Goal: Transaction & Acquisition: Book appointment/travel/reservation

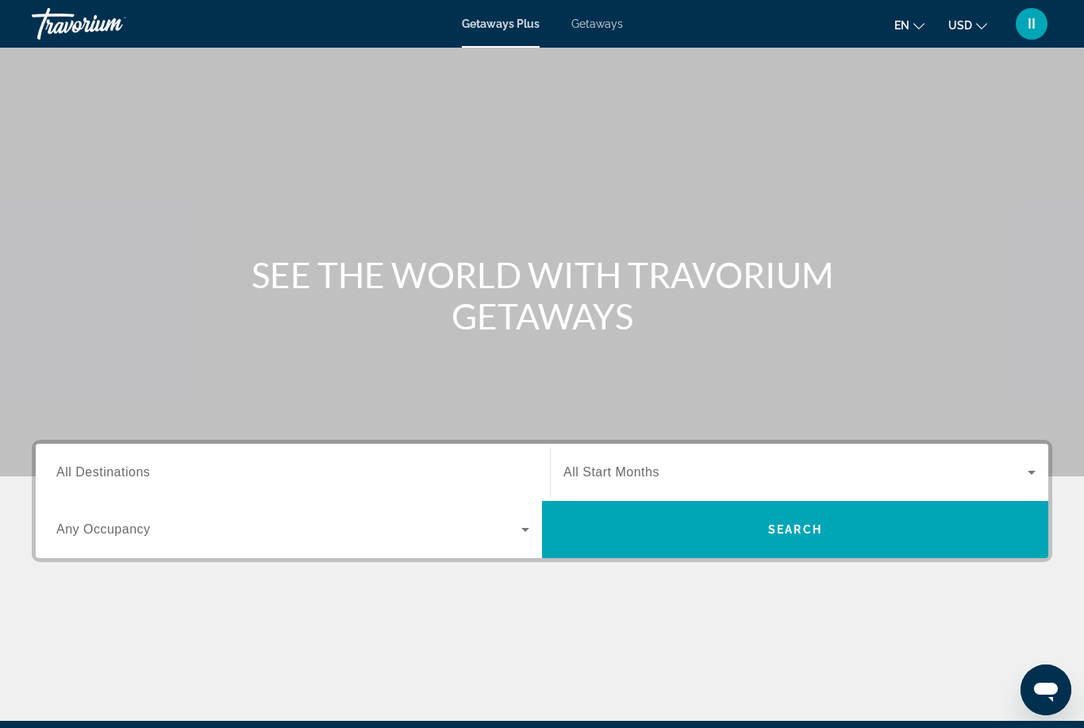
click at [603, 29] on span "Getaways" at bounding box center [598, 23] width 52 height 13
drag, startPoint x: 178, startPoint y: 467, endPoint x: 178, endPoint y: 279, distance: 187.3
click at [178, 467] on input "Destination All Destinations" at bounding box center [292, 473] width 473 height 19
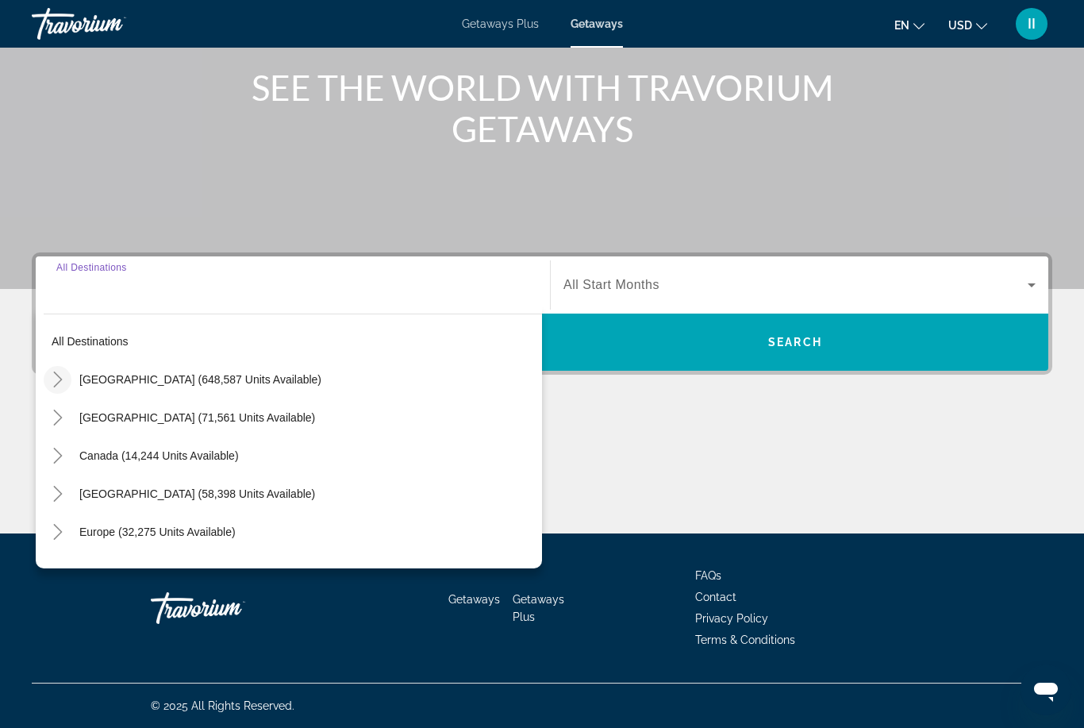
click at [60, 383] on icon "Toggle United States (648,587 units available)" at bounding box center [58, 379] width 16 height 16
click at [60, 371] on icon "Toggle United States (648,587 units available)" at bounding box center [58, 379] width 16 height 16
click at [52, 383] on icon "Toggle United States (648,587 units available)" at bounding box center [58, 379] width 16 height 16
click at [68, 483] on mat-icon "Toggle California (85,928 units available)" at bounding box center [74, 494] width 28 height 28
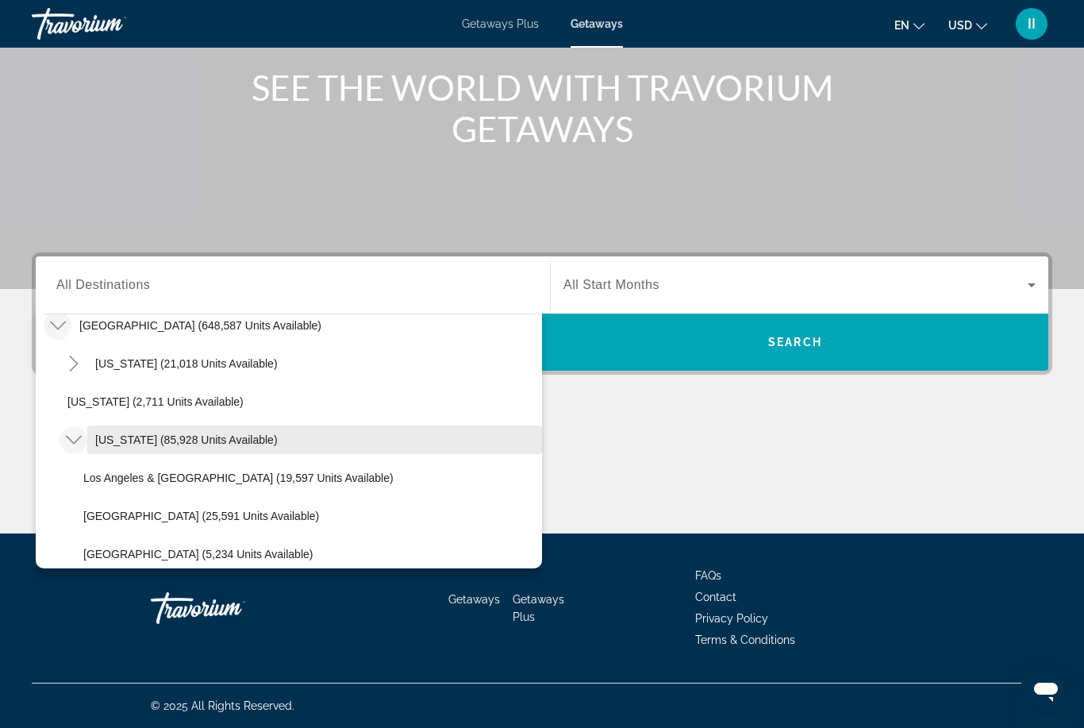
scroll to position [75, 0]
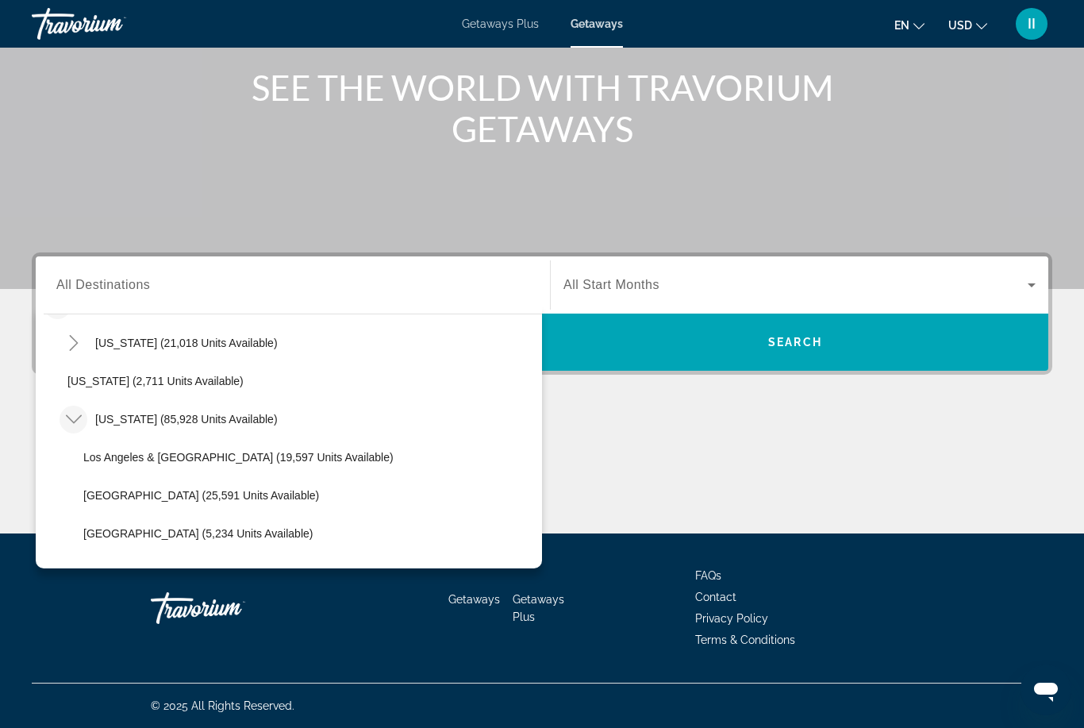
click at [120, 501] on span "[GEOGRAPHIC_DATA] (25,591 units available)" at bounding box center [201, 495] width 236 height 13
type input "**********"
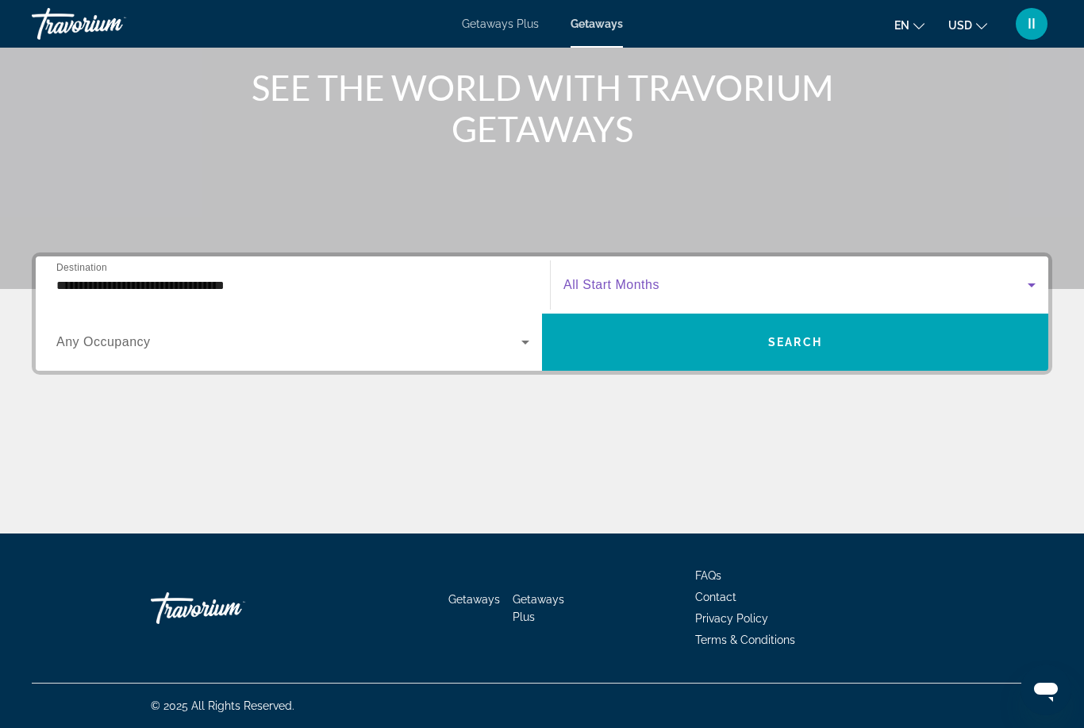
click at [675, 293] on span "Search widget" at bounding box center [796, 284] width 464 height 19
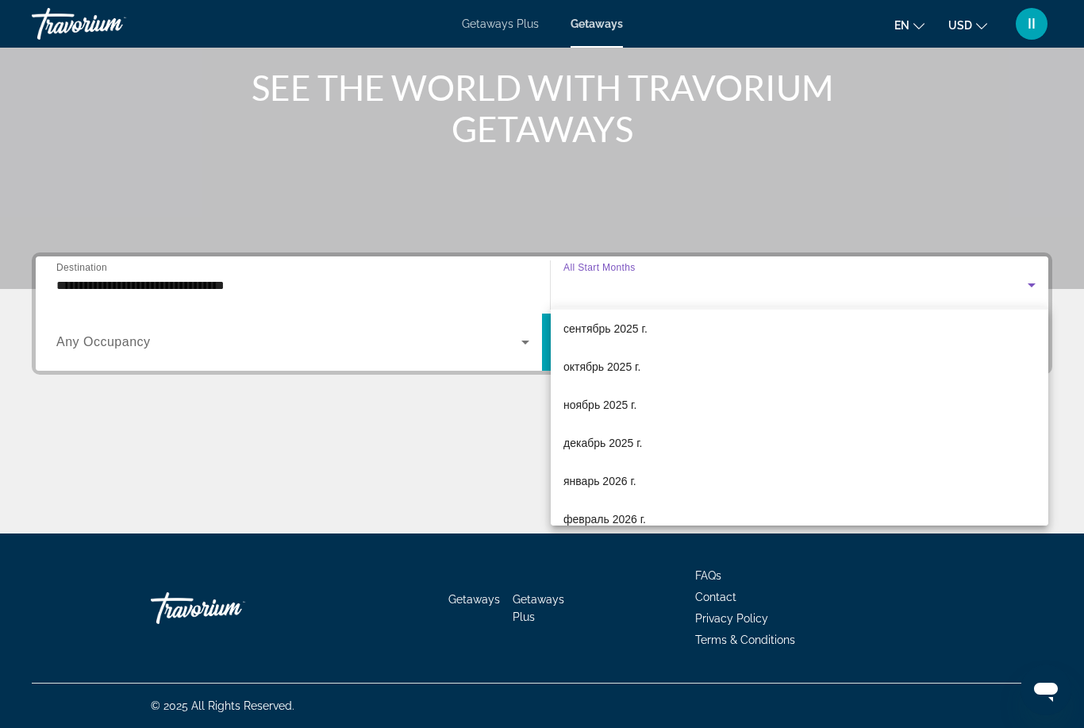
scroll to position [56, 0]
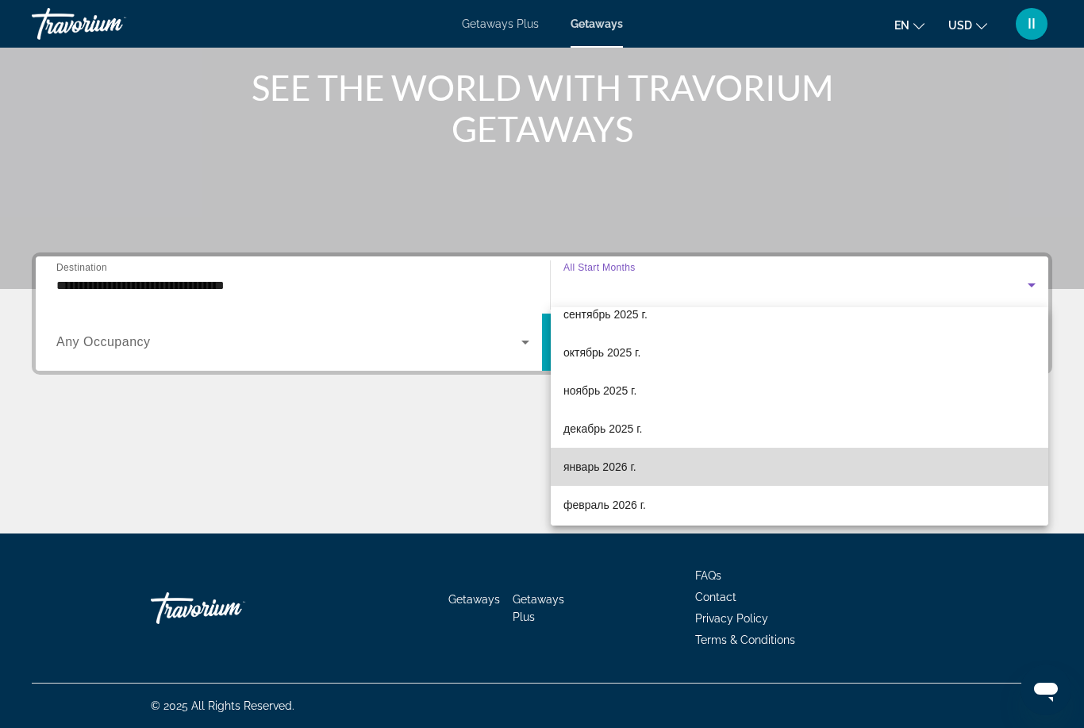
click at [641, 468] on mat-option "январь 2026 г." at bounding box center [800, 467] width 498 height 38
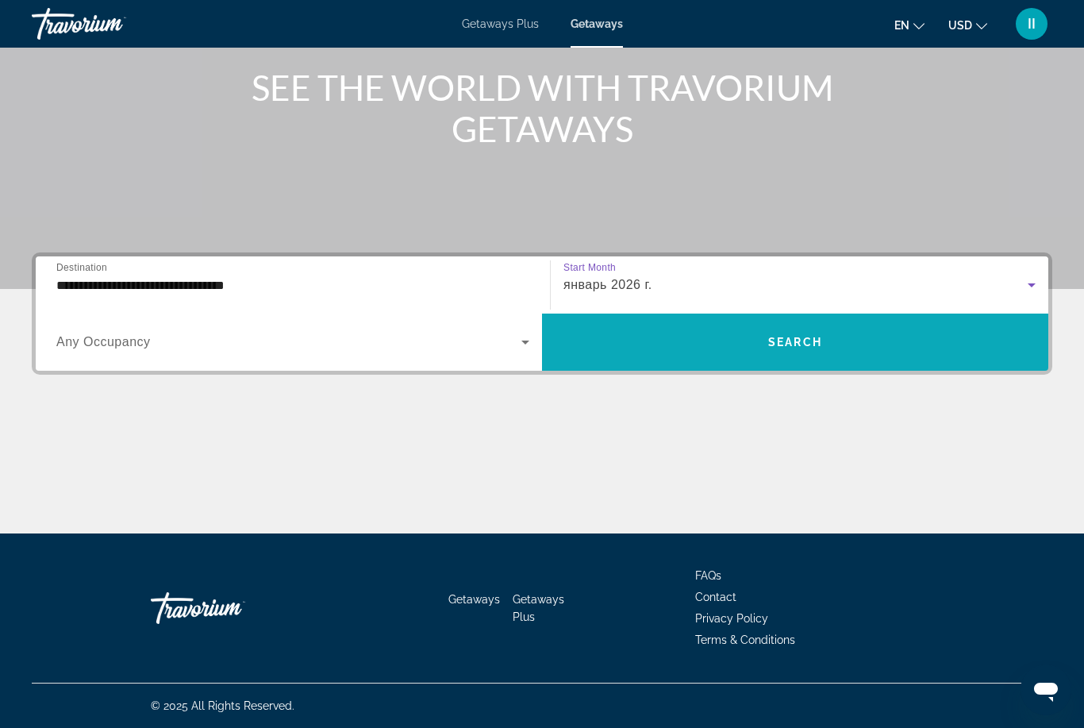
click at [691, 337] on span "Search widget" at bounding box center [795, 342] width 506 height 38
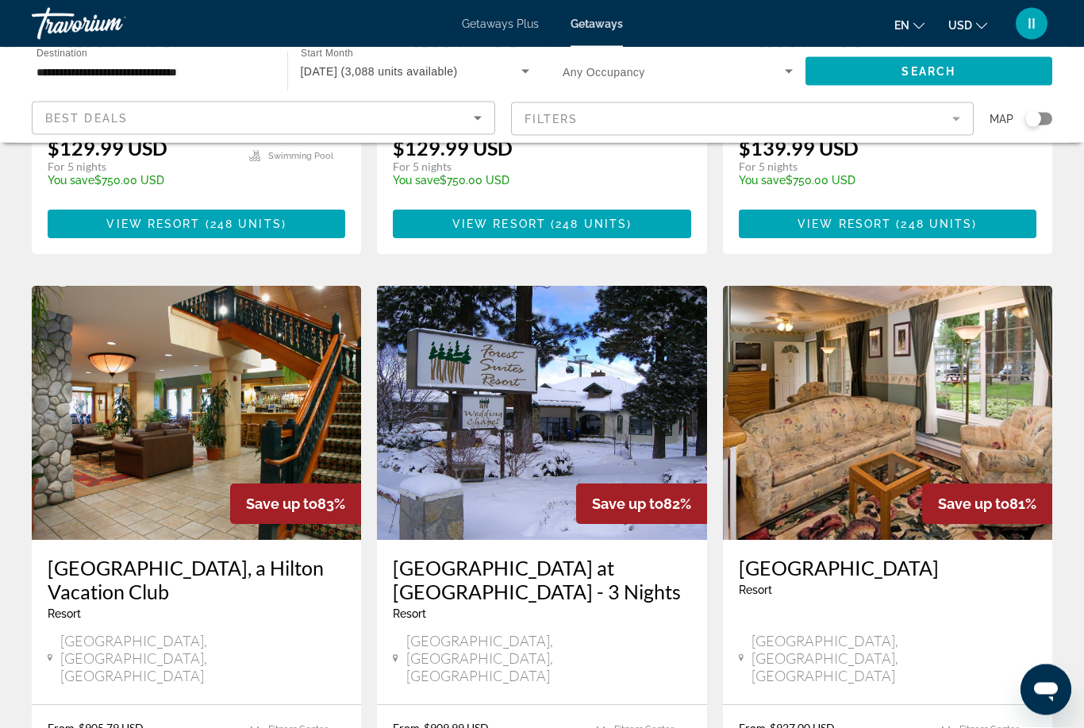
scroll to position [1157, 0]
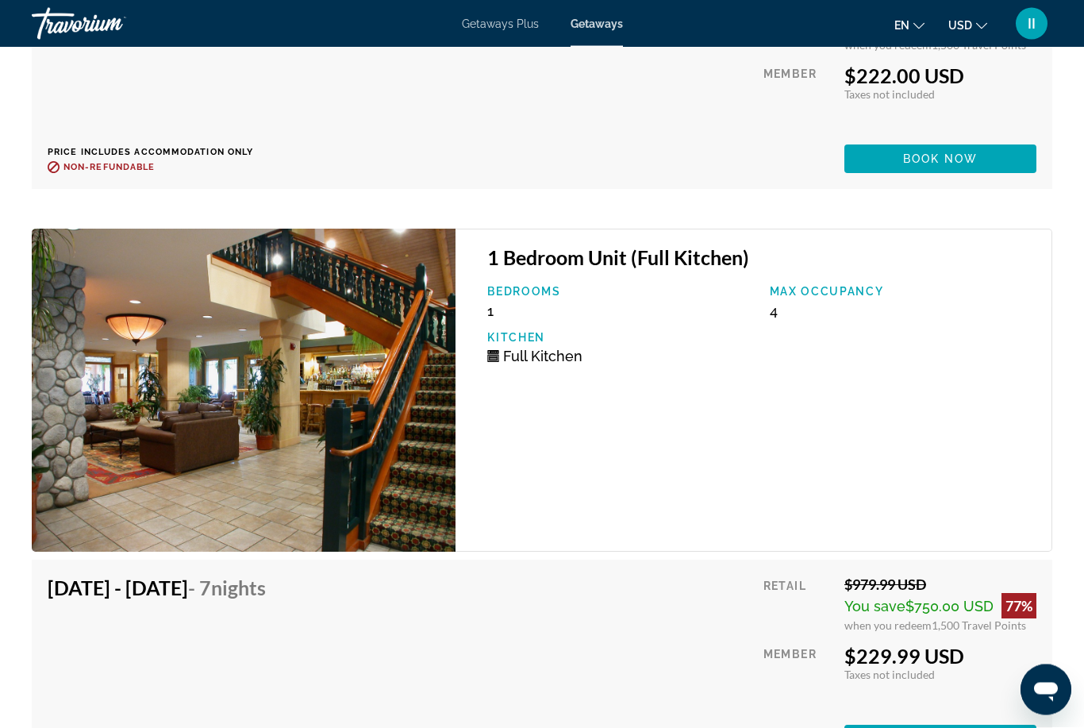
scroll to position [4129, 0]
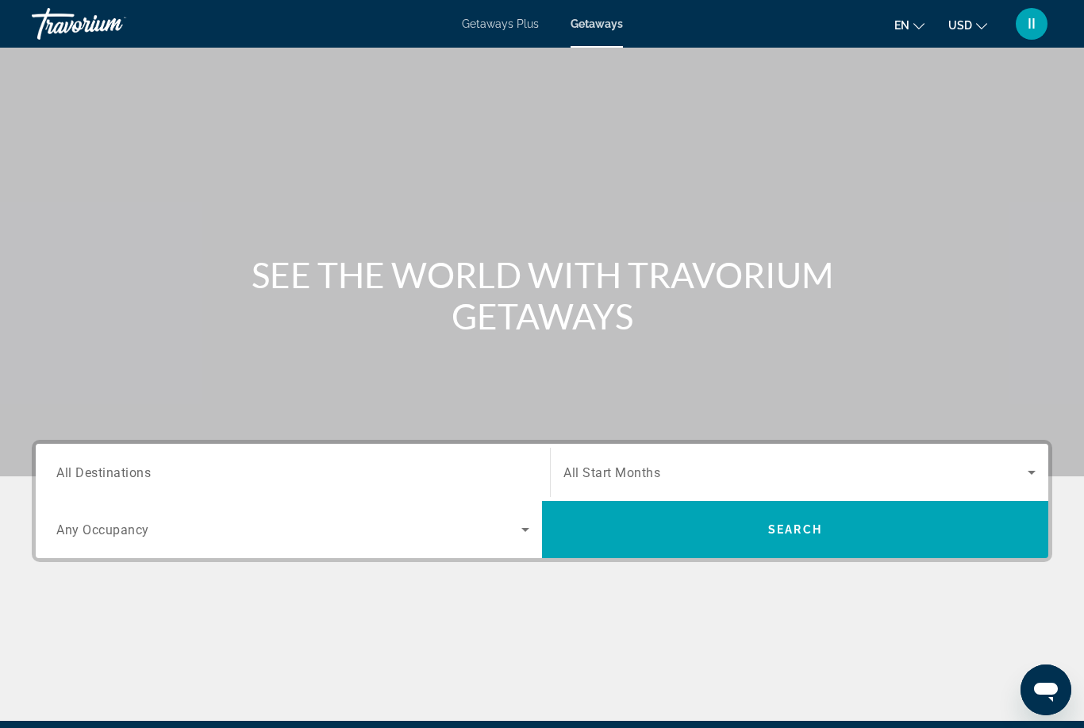
click at [256, 466] on input "Destination All Destinations" at bounding box center [292, 473] width 473 height 19
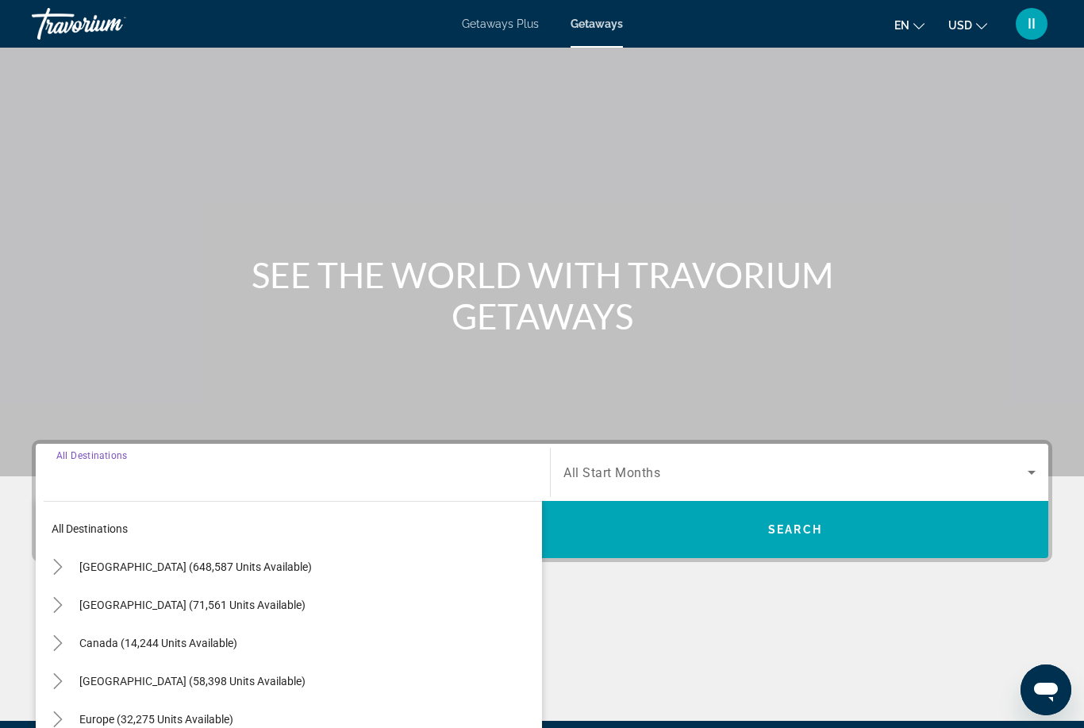
scroll to position [187, 0]
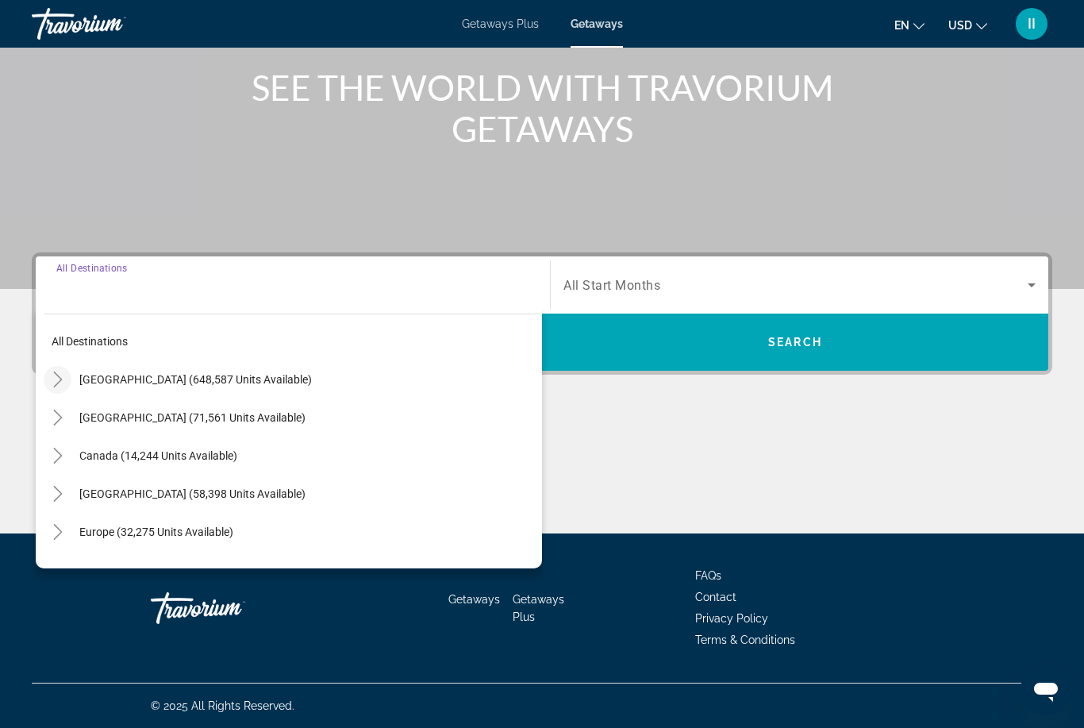
click at [60, 380] on icon "Toggle United States (648,587 units available)" at bounding box center [58, 379] width 16 height 16
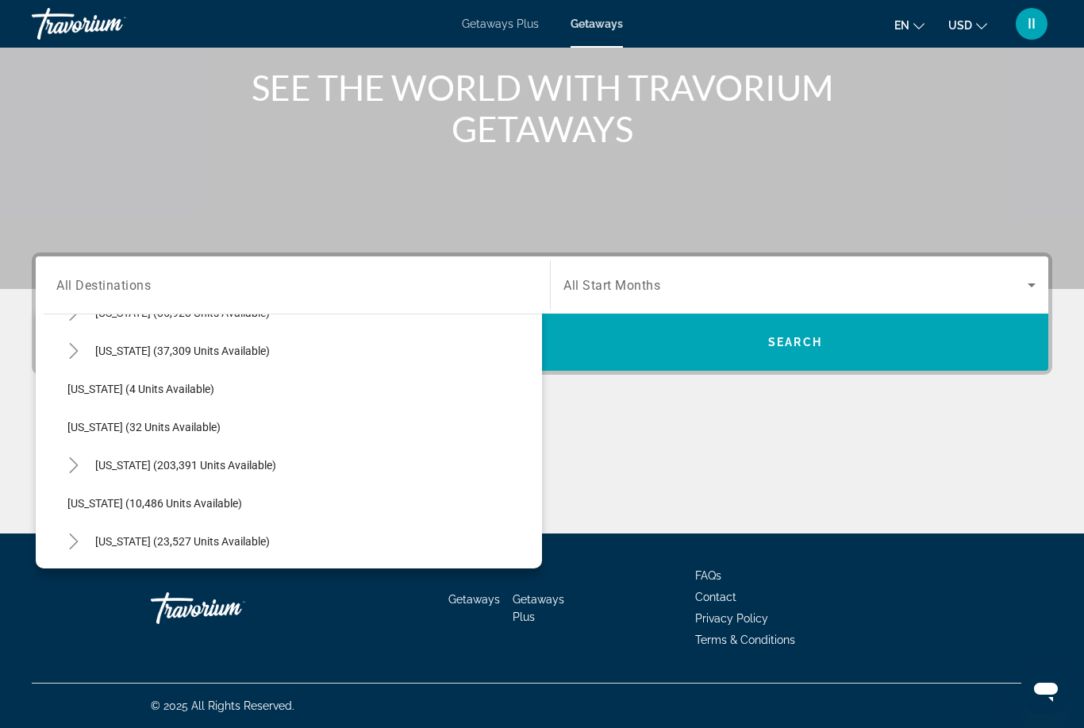
scroll to position [180, 0]
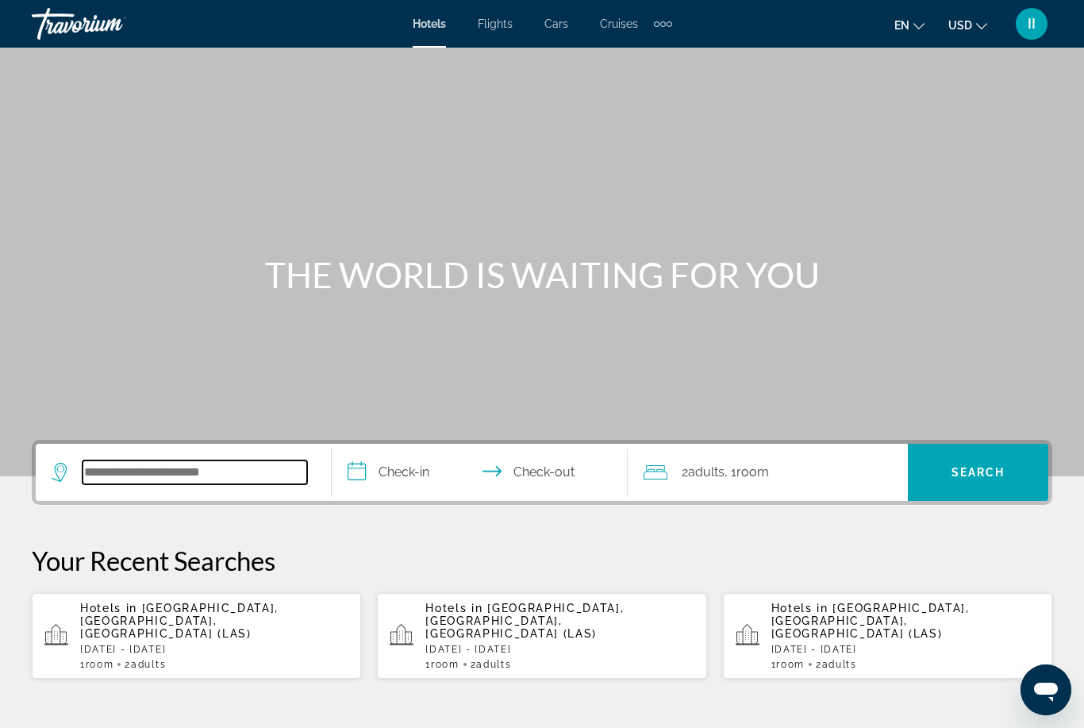
click at [151, 483] on input "Search widget" at bounding box center [195, 472] width 225 height 24
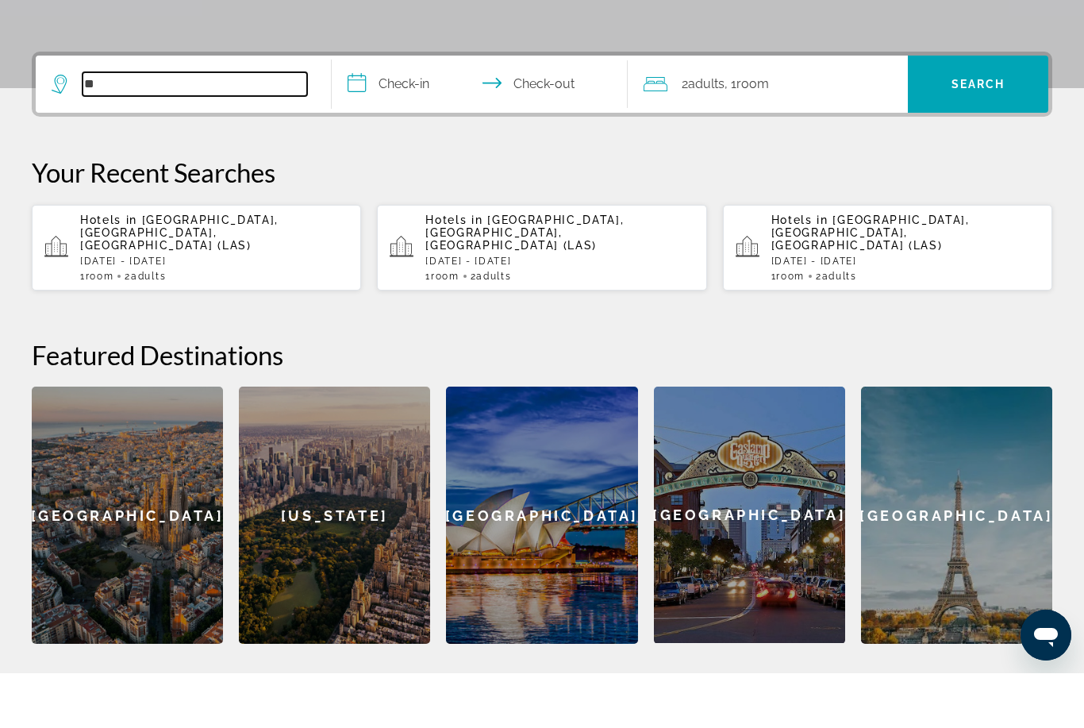
type input "*"
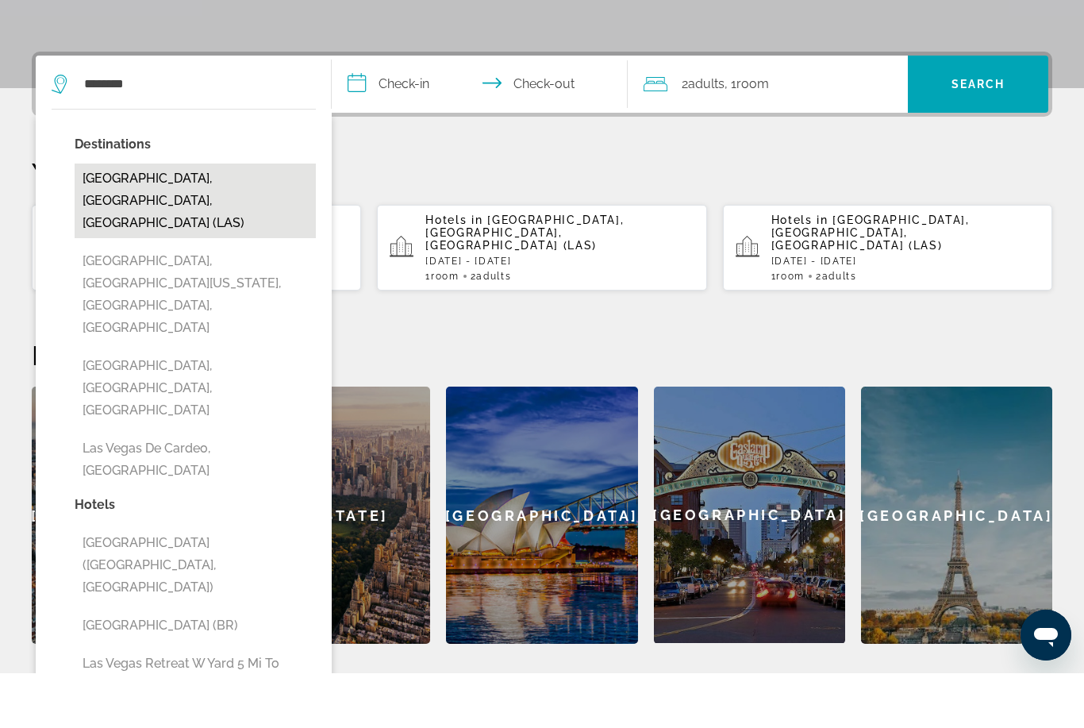
click at [137, 218] on button "Las Vegas, NV, United States (LAS)" at bounding box center [195, 255] width 241 height 75
type input "**********"
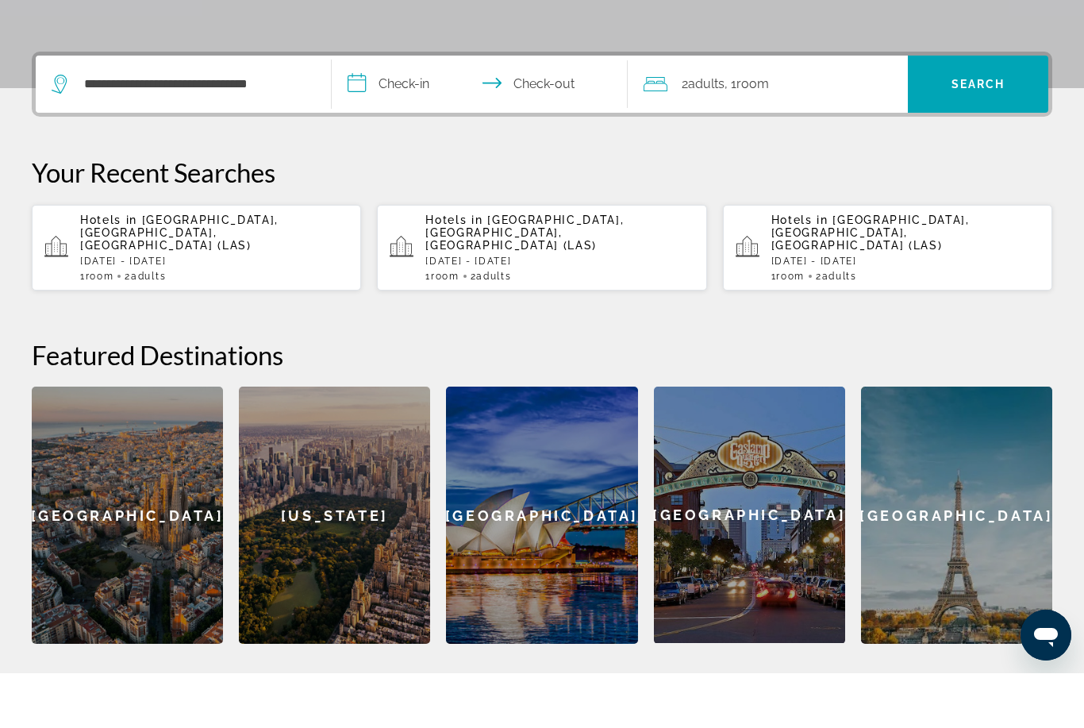
click at [383, 110] on input "**********" at bounding box center [483, 141] width 302 height 62
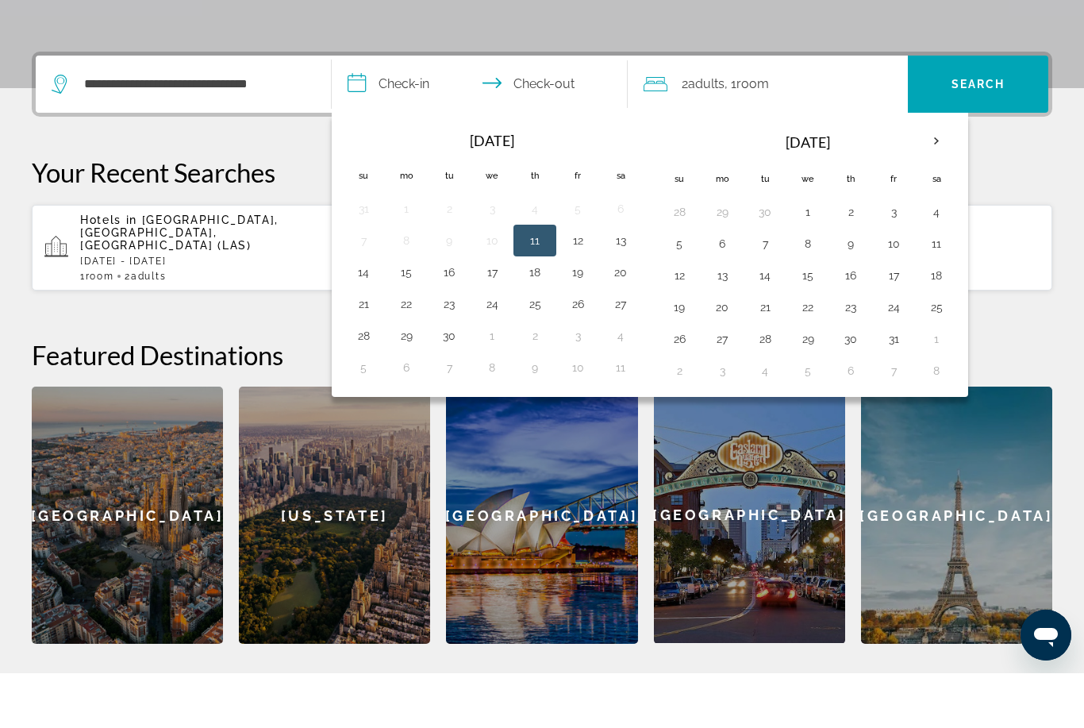
scroll to position [388, 0]
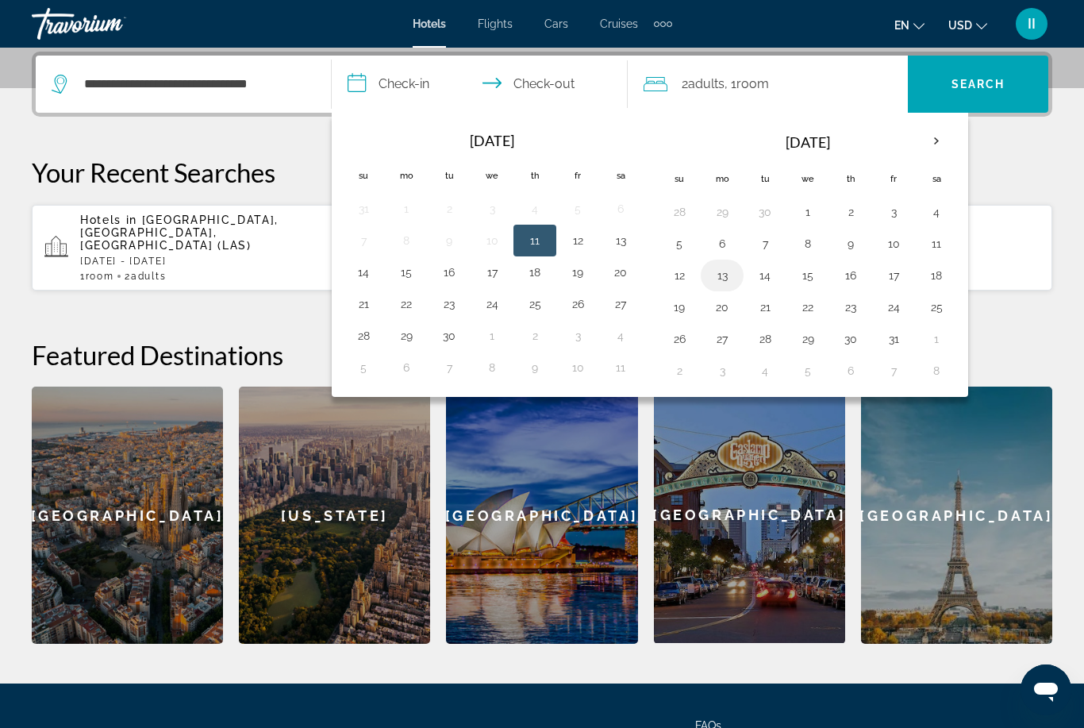
click at [723, 279] on button "13" at bounding box center [722, 275] width 25 height 22
click at [906, 270] on button "17" at bounding box center [893, 275] width 25 height 22
type input "**********"
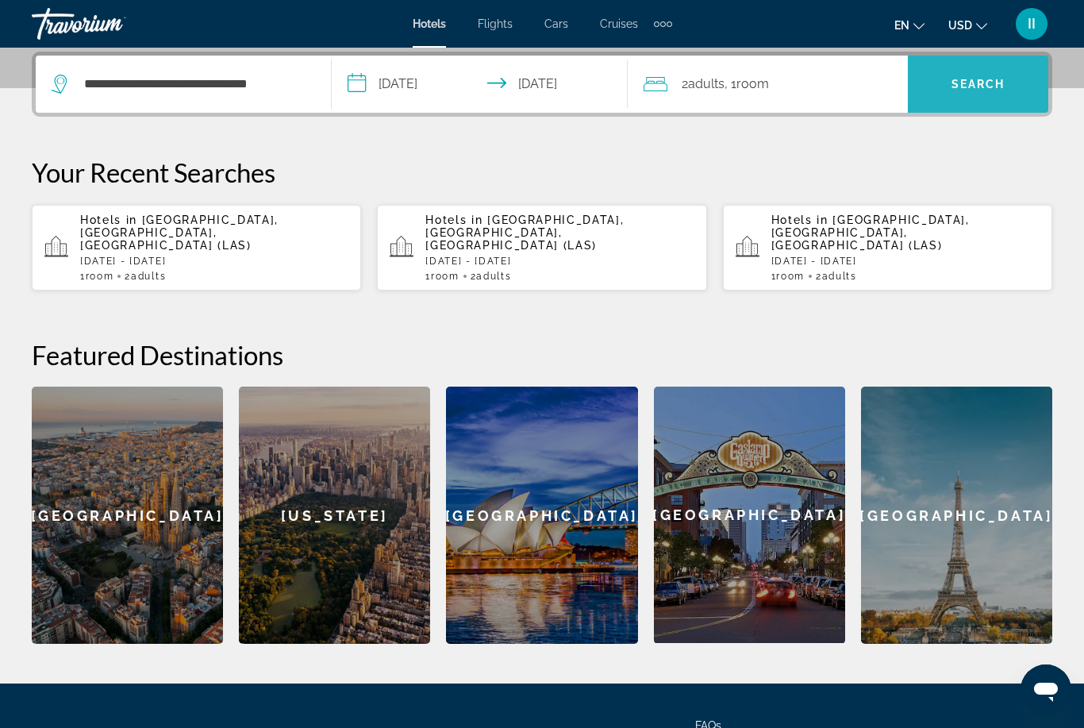
click at [1029, 77] on span "Search widget" at bounding box center [978, 84] width 140 height 38
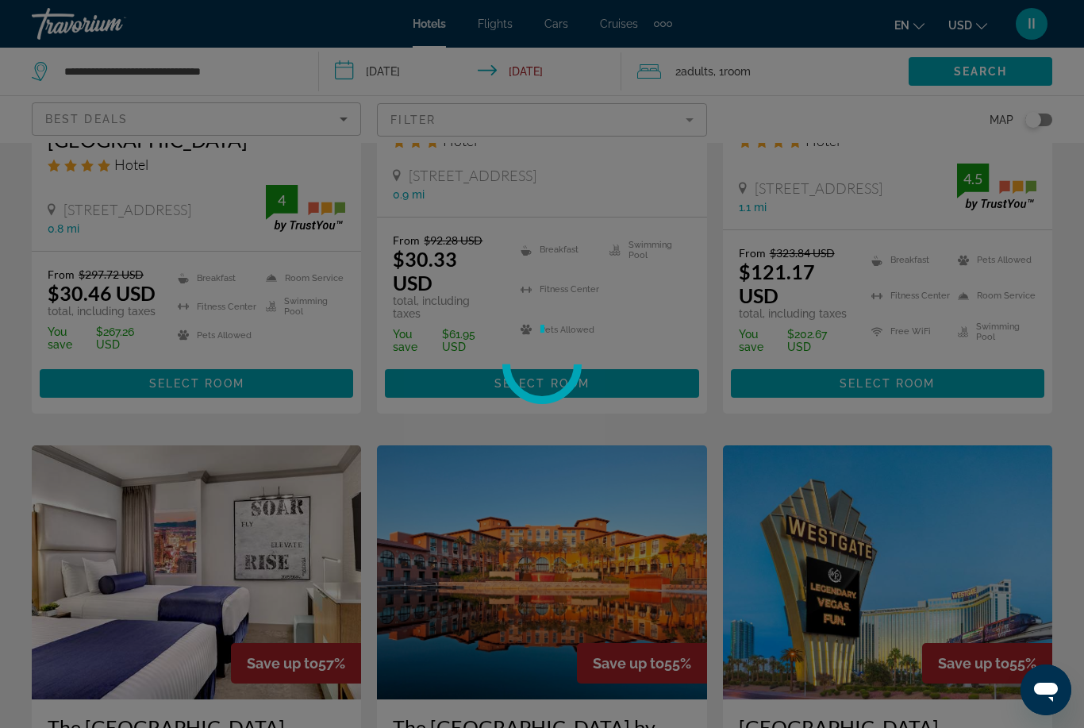
scroll to position [51, 0]
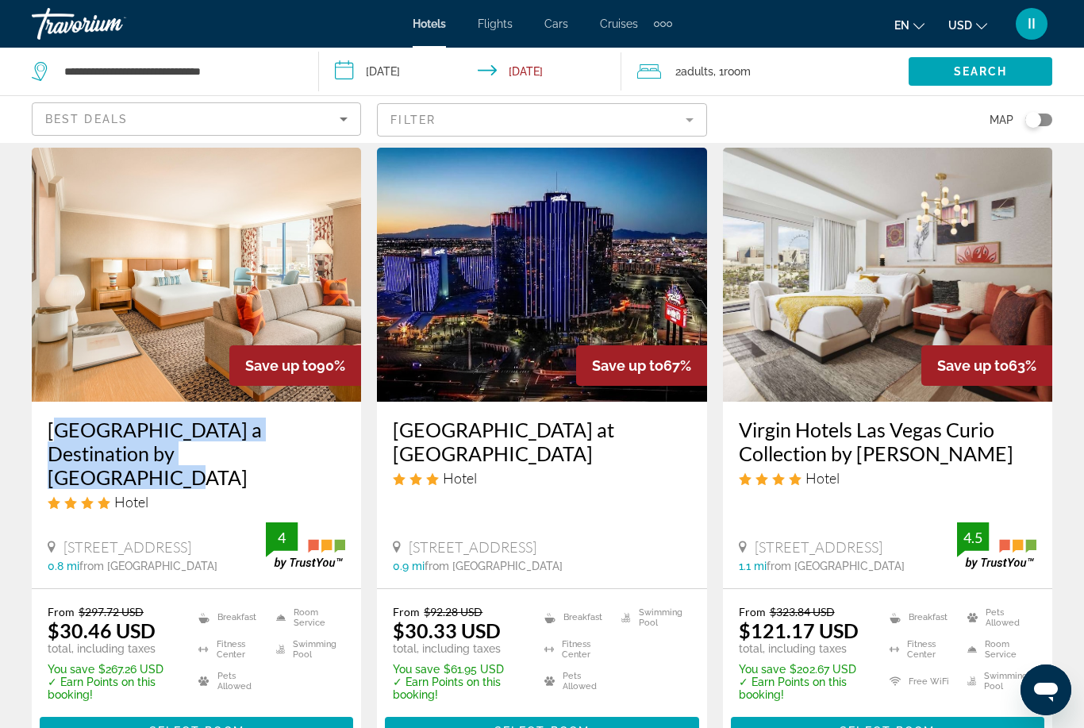
drag, startPoint x: 39, startPoint y: 414, endPoint x: 178, endPoint y: 451, distance: 143.8
click at [178, 451] on div "Rio Hotel & Casino a Destination by Hyatt Hotel Hotel 3700 W Flamingo Rd, Las V…" at bounding box center [196, 495] width 329 height 187
copy h3 "Rio Hotel & Casino a Destination by Hyatt Hotel"
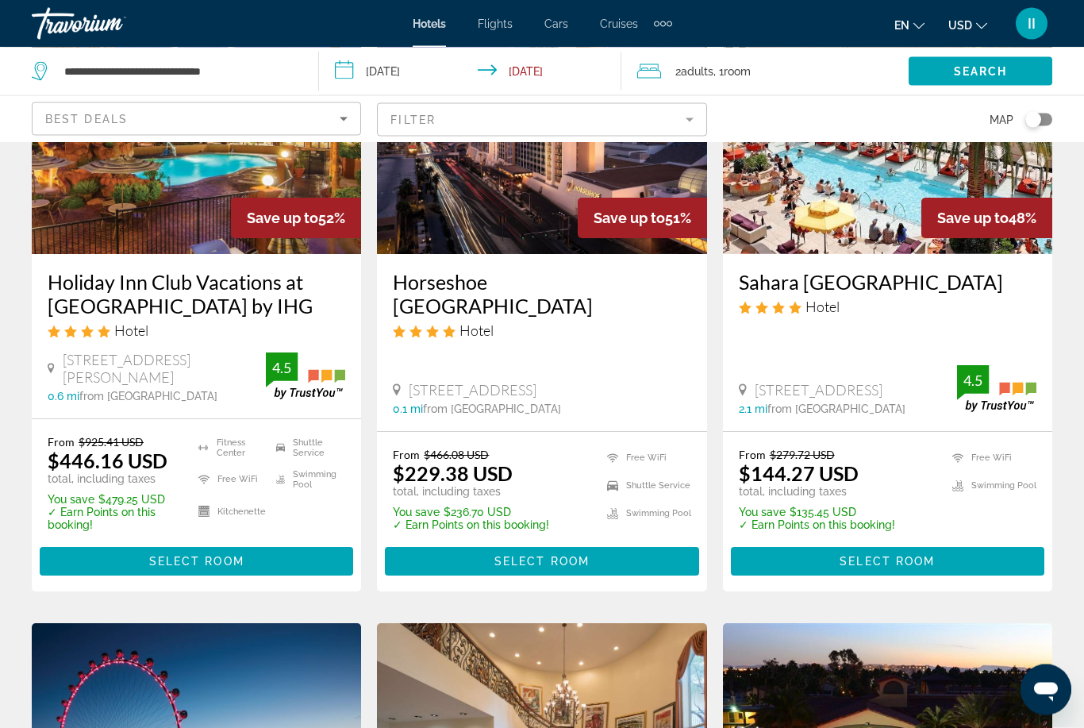
scroll to position [2152, 0]
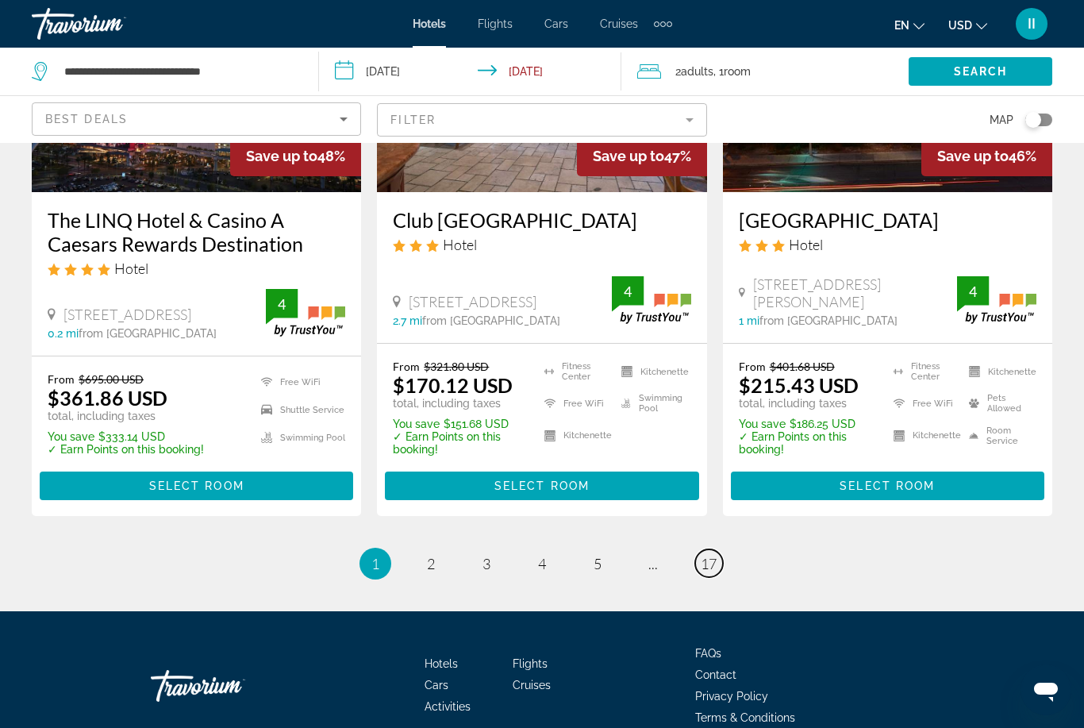
click at [716, 555] on span "17" at bounding box center [709, 563] width 16 height 17
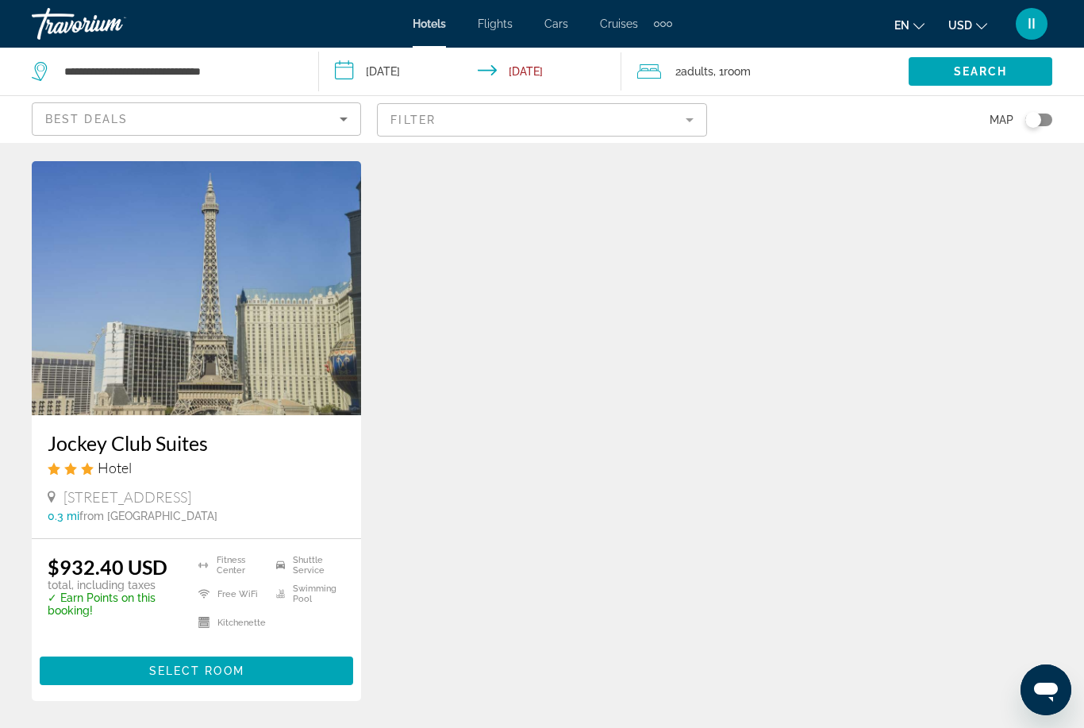
scroll to position [1891, 0]
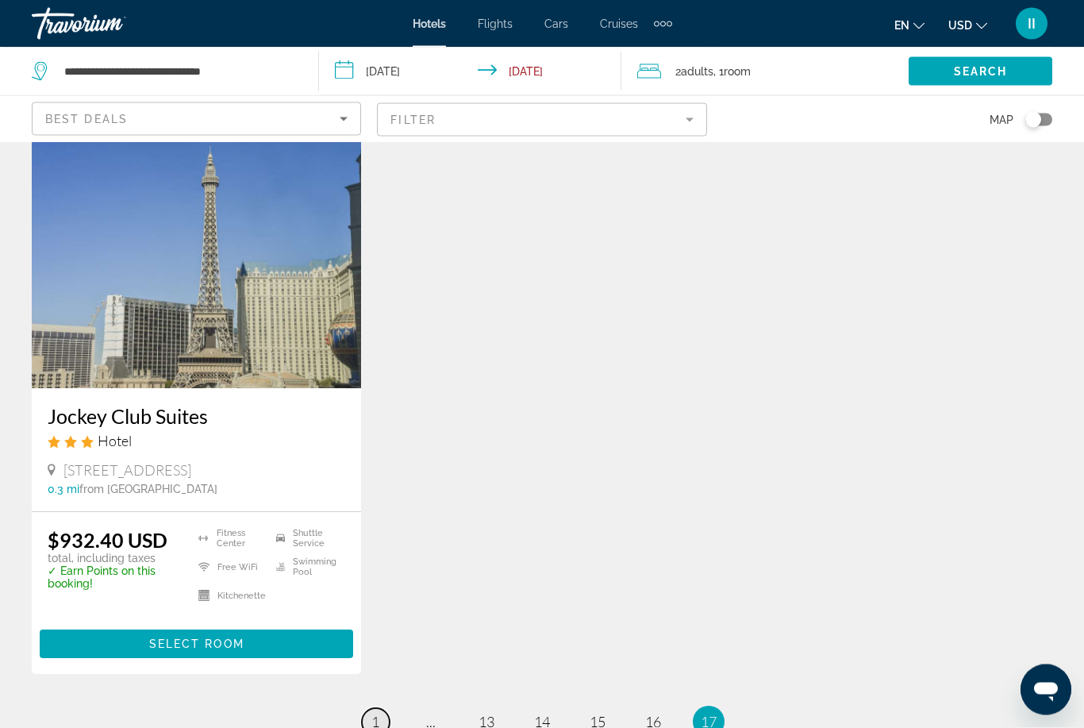
click at [362, 709] on link "page 1" at bounding box center [376, 723] width 28 height 28
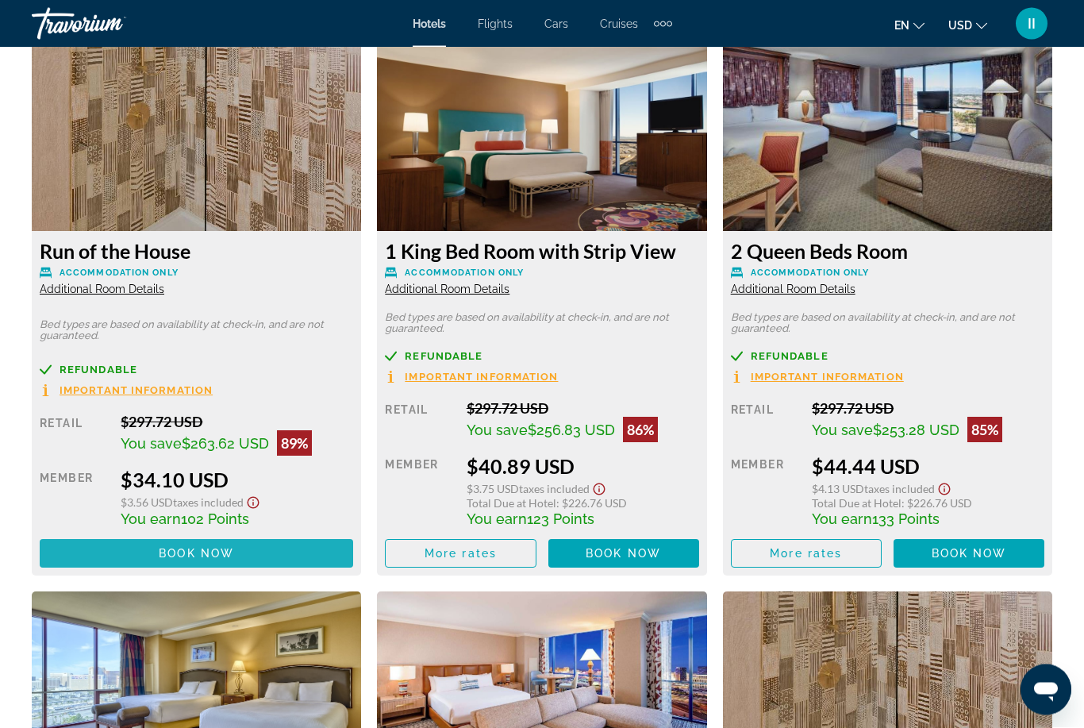
scroll to position [3051, 0]
click at [160, 547] on span "Book now" at bounding box center [196, 553] width 75 height 13
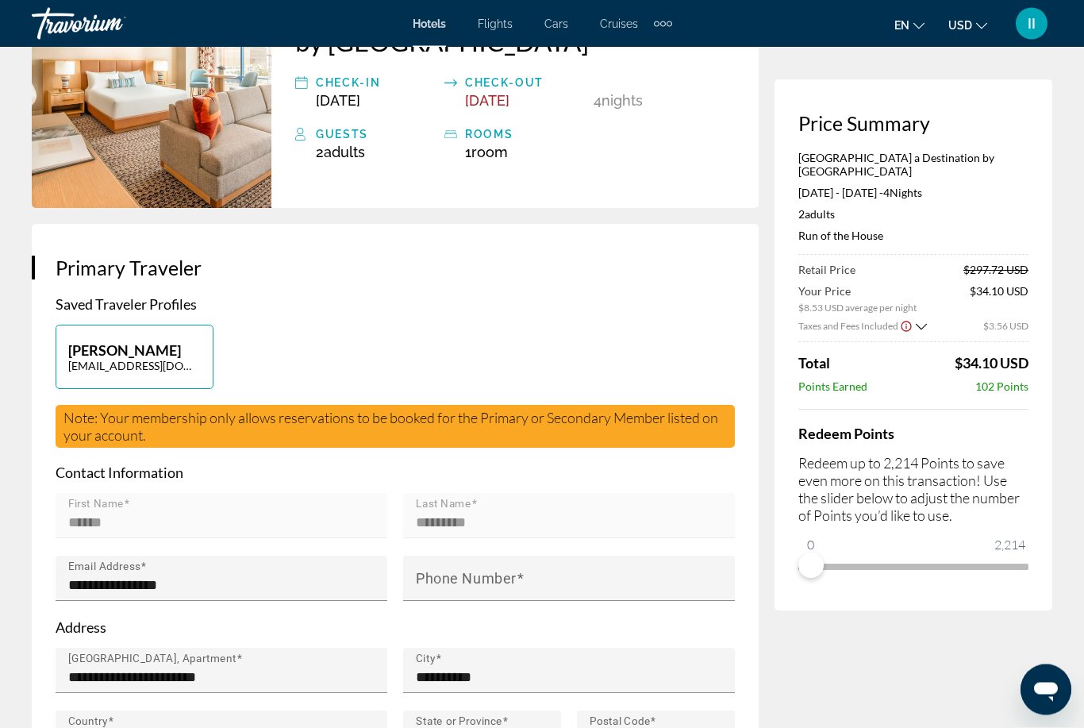
scroll to position [174, 0]
click at [110, 551] on div "Main content" at bounding box center [222, 546] width 332 height 17
click at [108, 541] on div "Main content" at bounding box center [222, 546] width 332 height 17
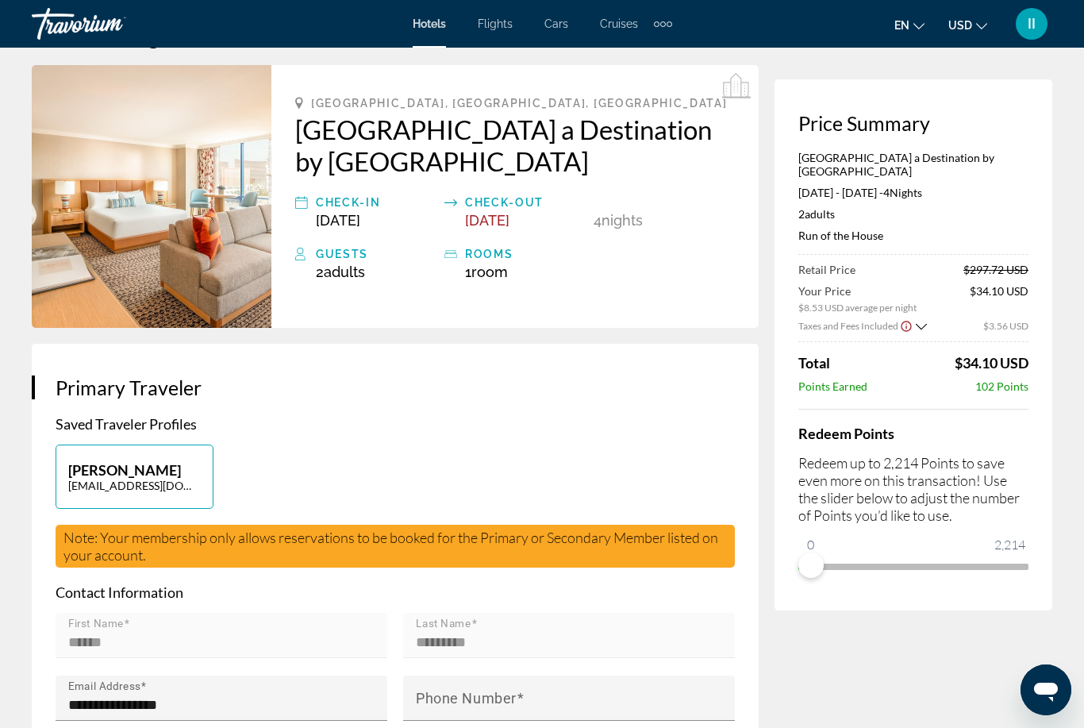
scroll to position [32, 0]
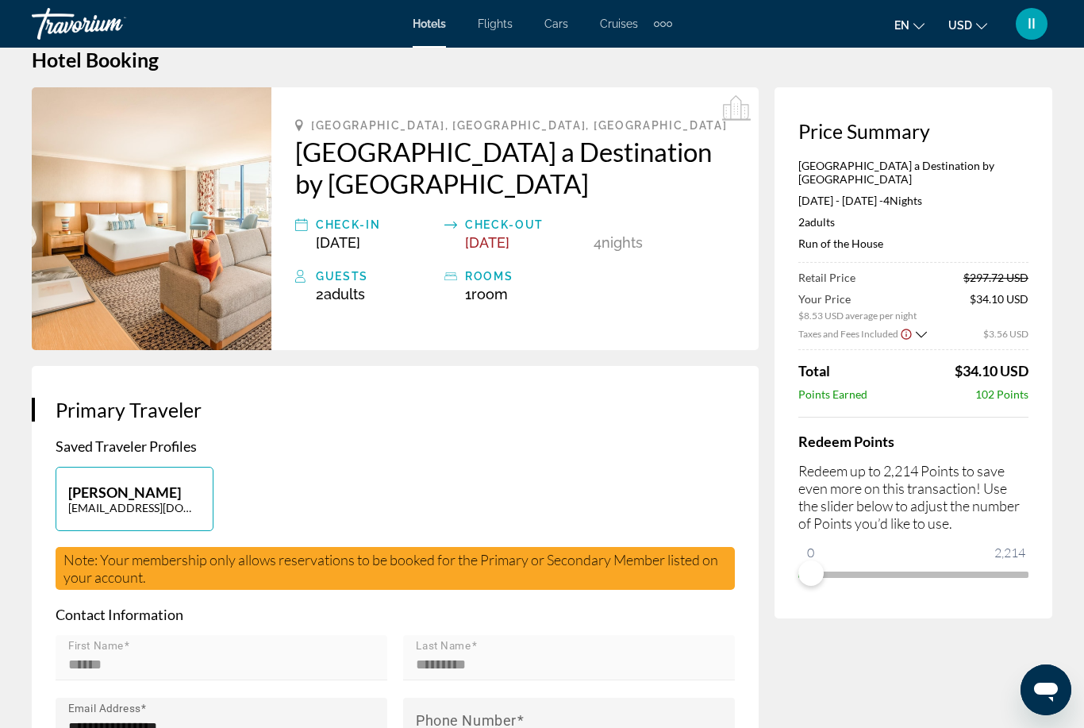
click at [650, 22] on li "Cruises" at bounding box center [619, 23] width 70 height 13
click at [672, 24] on div "Extra navigation items" at bounding box center [670, 24] width 6 height 6
click at [628, 65] on link "Activities" at bounding box center [637, 53] width 62 height 29
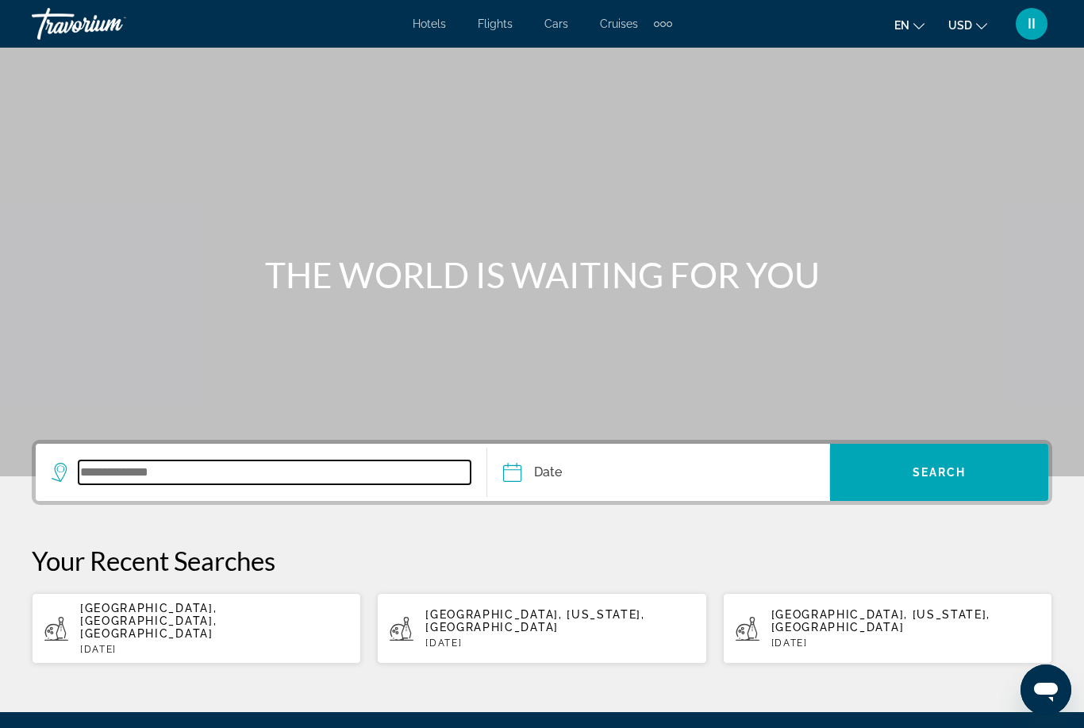
click at [143, 484] on input "Search widget" at bounding box center [275, 472] width 392 height 24
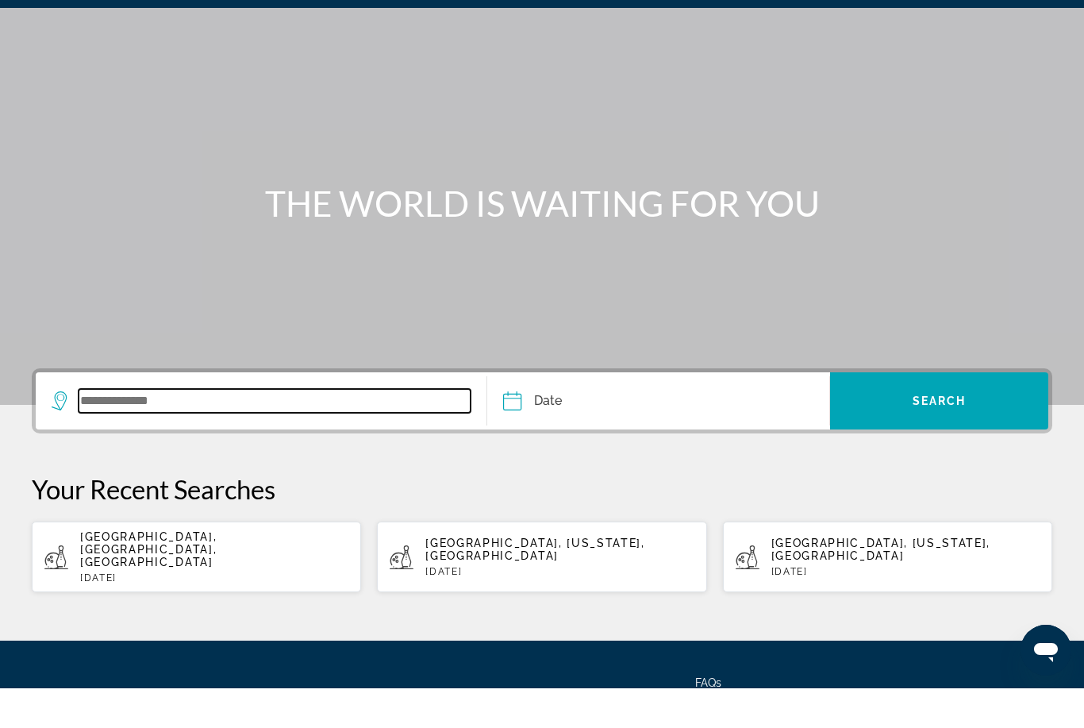
scroll to position [46, 0]
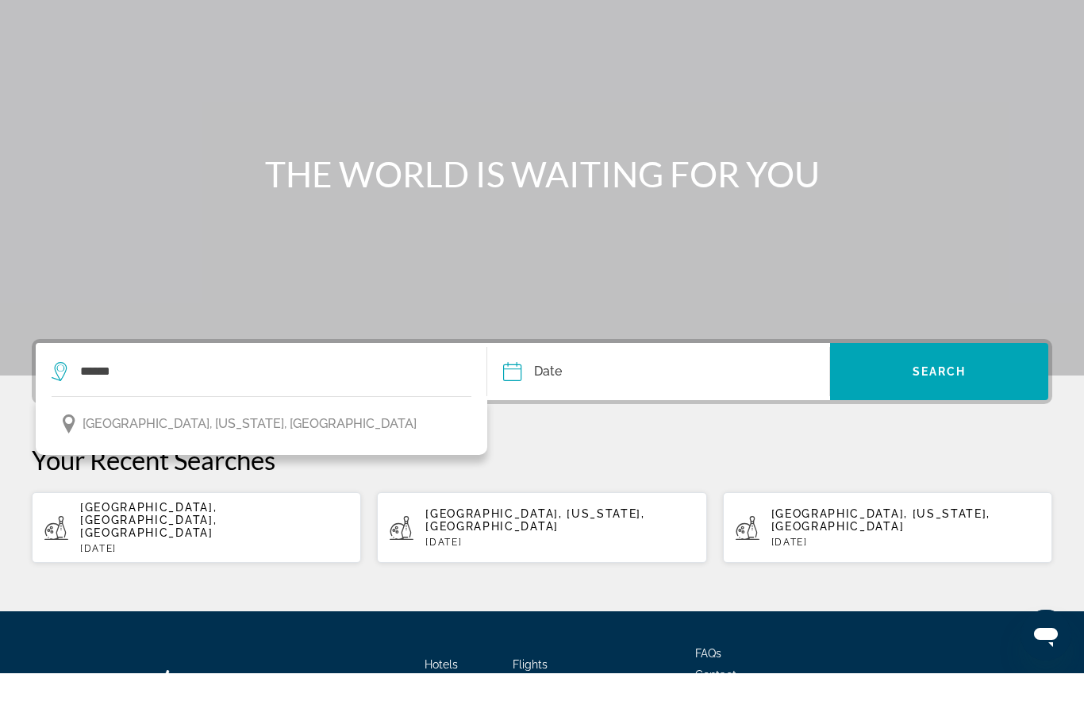
click at [192, 468] on span "Las Vegas, Nevada, USA" at bounding box center [250, 479] width 334 height 22
type input "**********"
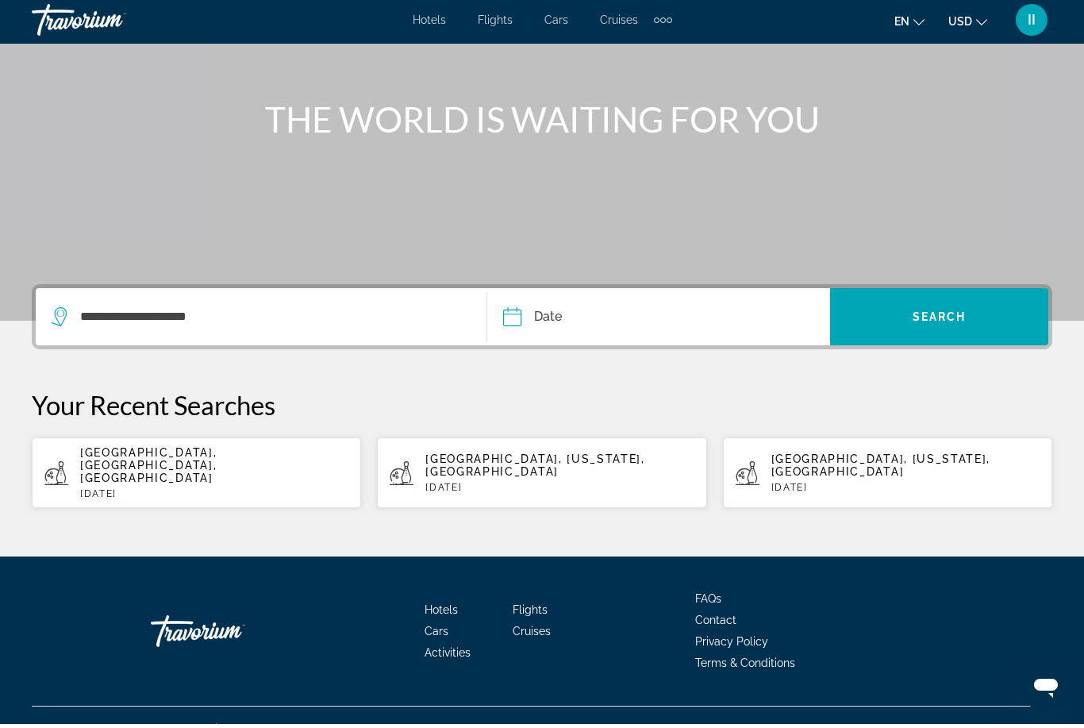
click at [559, 316] on input "Date" at bounding box center [584, 323] width 170 height 62
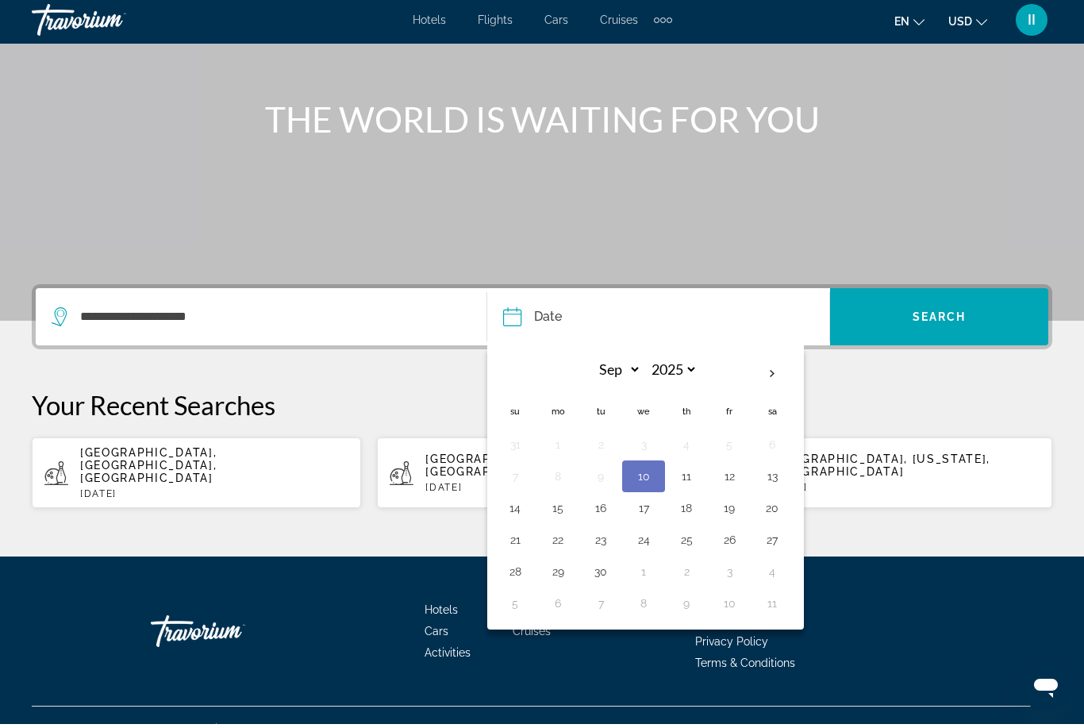
scroll to position [101, 0]
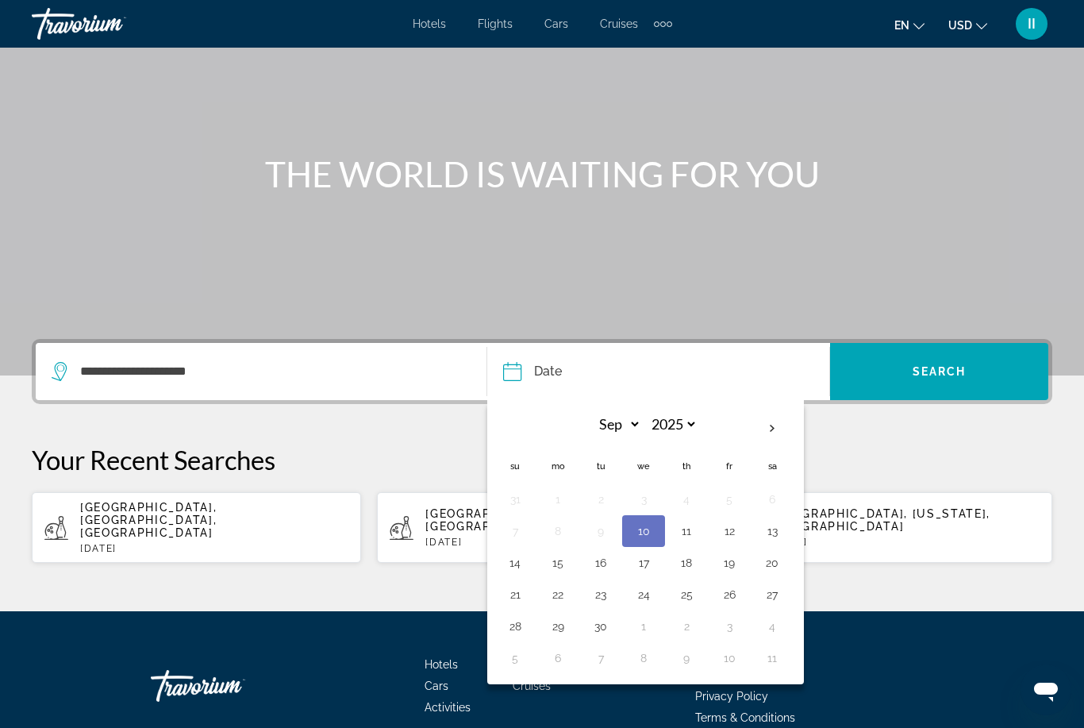
click at [641, 588] on button "24" at bounding box center [643, 594] width 25 height 22
type input "**********"
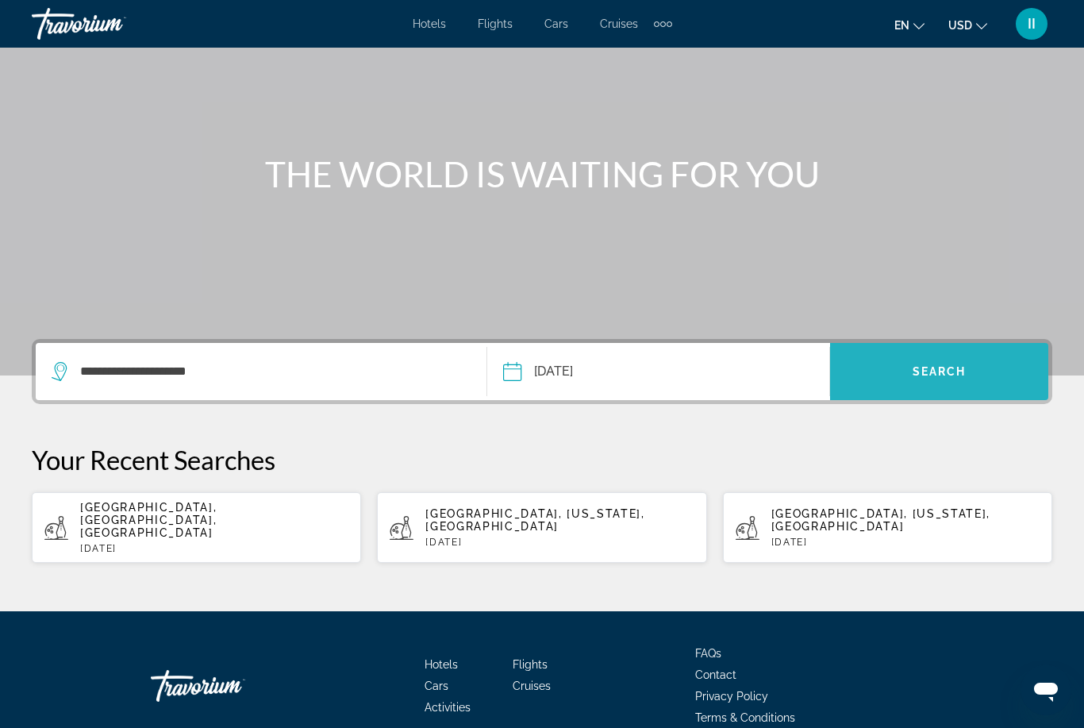
click at [905, 380] on span "Search widget" at bounding box center [939, 371] width 218 height 38
